Goal: Navigation & Orientation: Find specific page/section

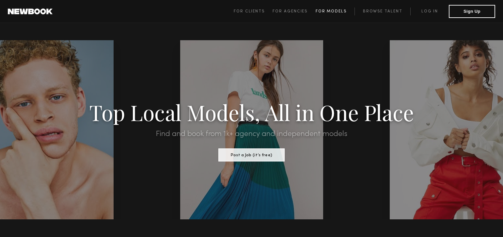
click at [325, 11] on span "For Models" at bounding box center [331, 11] width 31 height 4
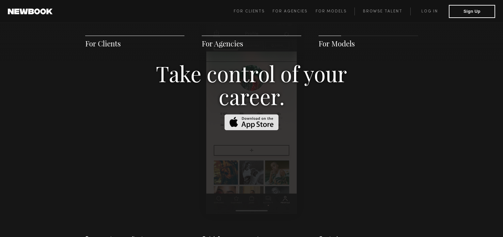
scroll to position [1021, 0]
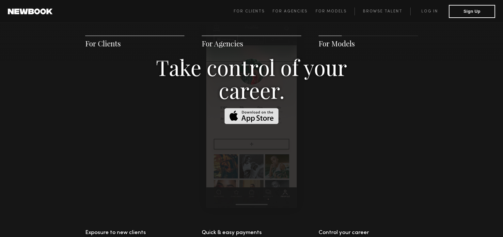
click at [333, 44] on span "For Models" at bounding box center [337, 44] width 36 height 10
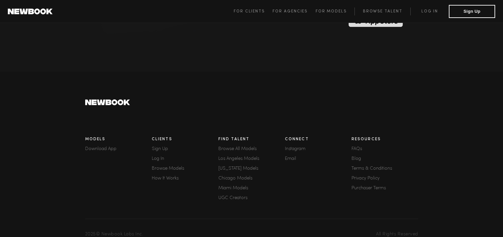
scroll to position [1815, 0]
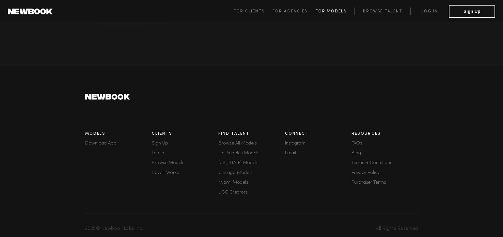
click at [331, 10] on span "For Models" at bounding box center [331, 11] width 31 height 4
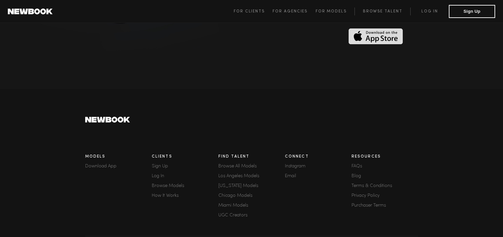
scroll to position [1815, 0]
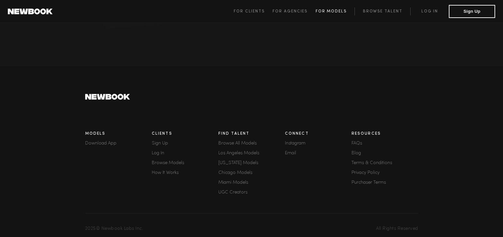
click at [328, 11] on span "For Models" at bounding box center [331, 11] width 31 height 4
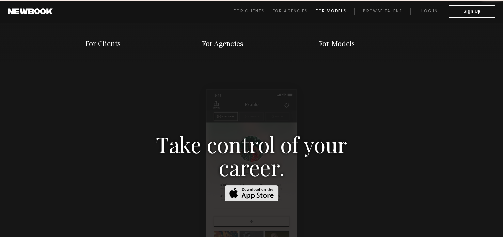
scroll to position [940, 0]
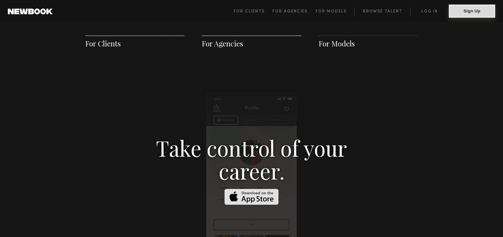
click at [470, 14] on button "Sign Up" at bounding box center [472, 11] width 46 height 13
